Goal: Navigation & Orientation: Find specific page/section

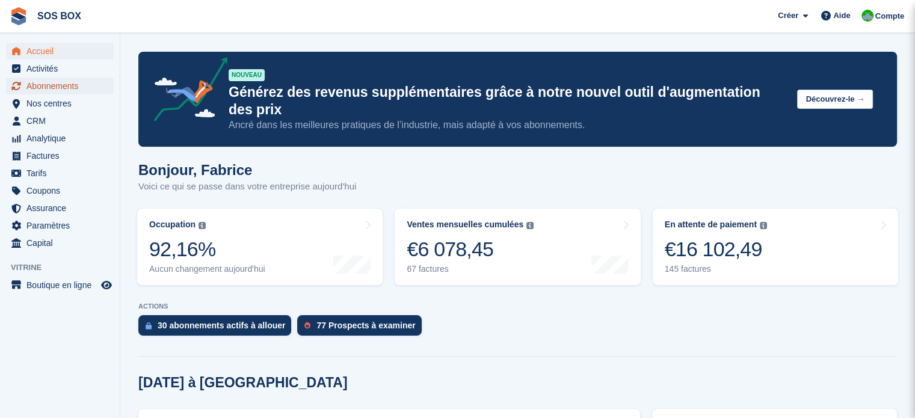
click at [55, 86] on span "Abonnements" at bounding box center [62, 86] width 72 height 17
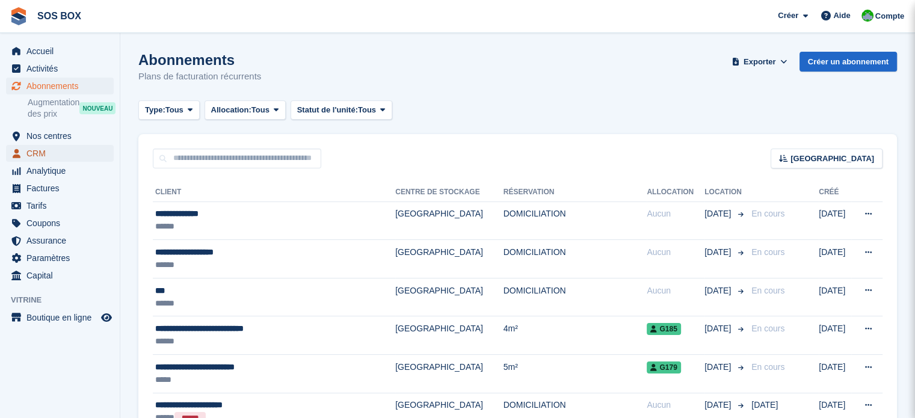
click at [57, 155] on span "CRM" at bounding box center [62, 153] width 72 height 17
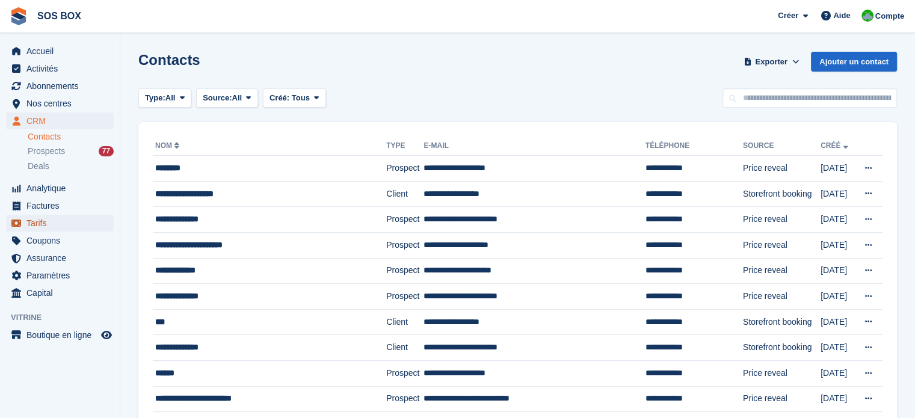
click at [35, 225] on span "Tarifs" at bounding box center [62, 223] width 72 height 17
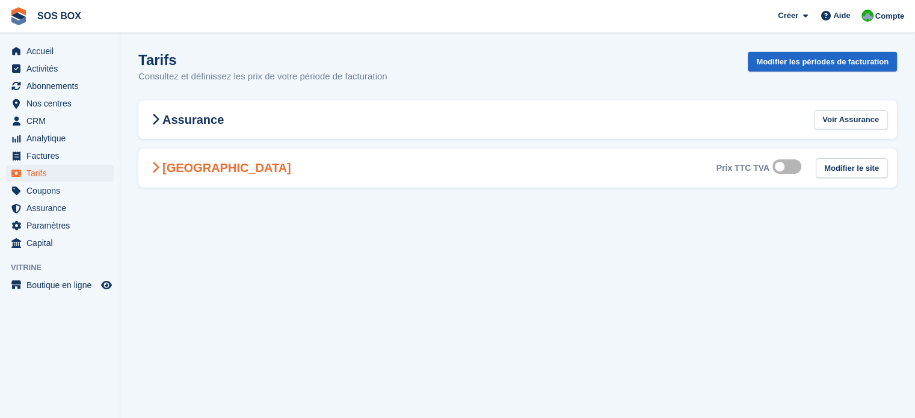
click at [189, 169] on h2 "[GEOGRAPHIC_DATA]" at bounding box center [219, 168] width 143 height 14
